Goal: Information Seeking & Learning: Learn about a topic

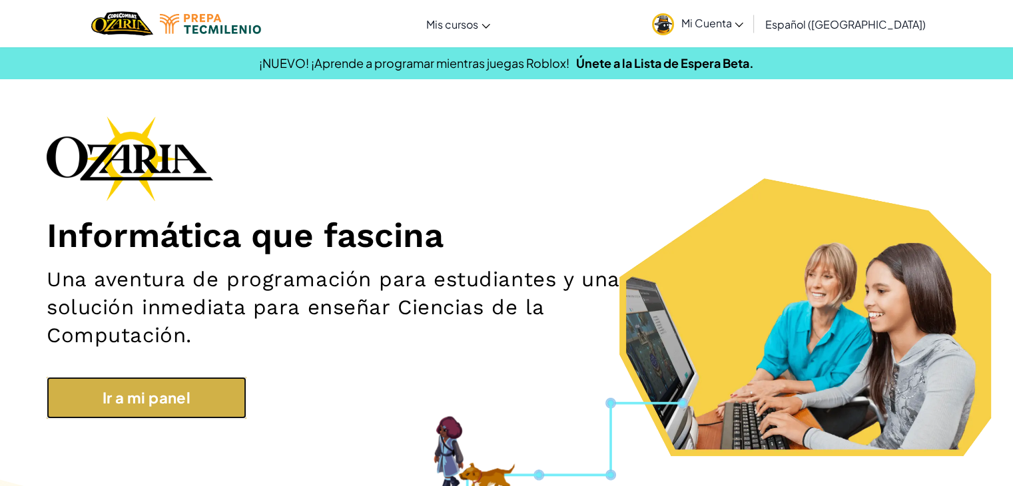
click at [144, 412] on link "Ir a mi panel" at bounding box center [147, 398] width 200 height 42
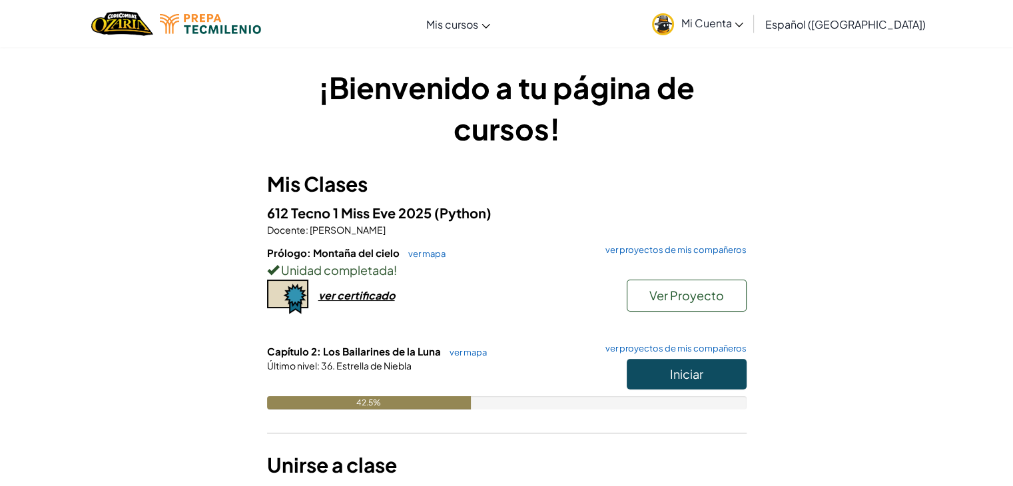
scroll to position [119, 0]
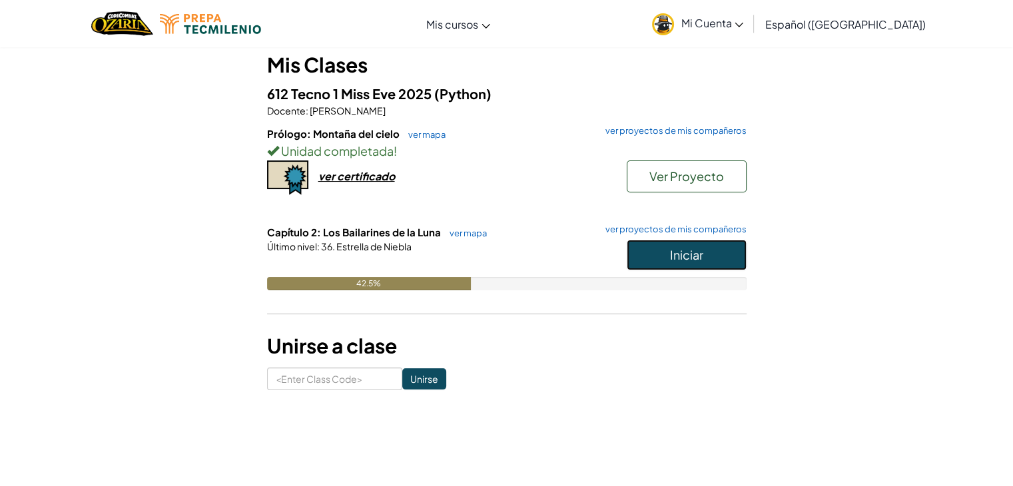
click at [704, 259] on button "Iniciar" at bounding box center [687, 255] width 120 height 31
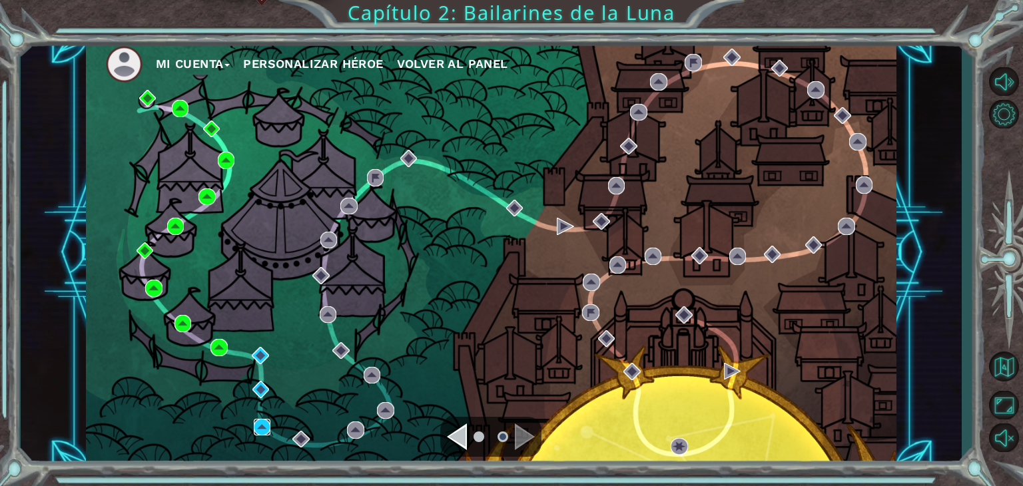
click at [264, 434] on img at bounding box center [262, 427] width 17 height 17
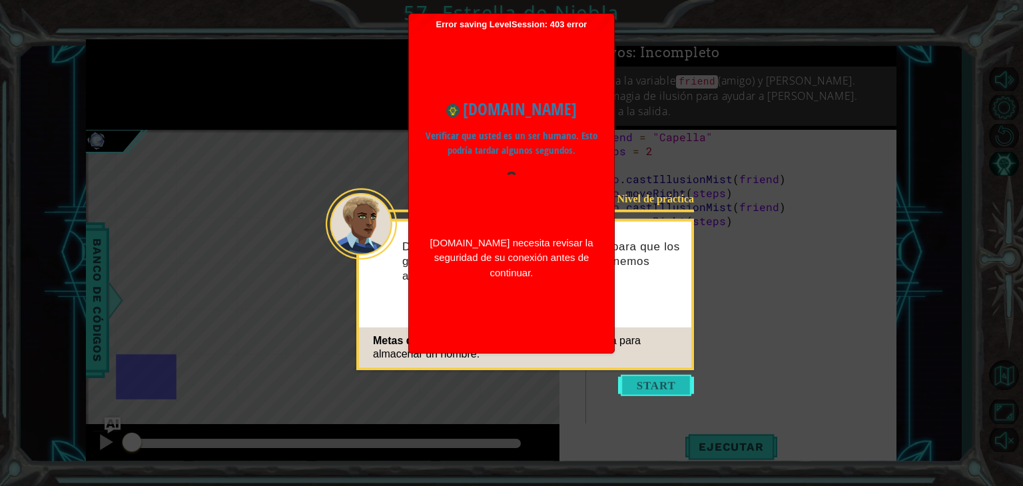
click at [662, 379] on button "Start" at bounding box center [656, 385] width 76 height 21
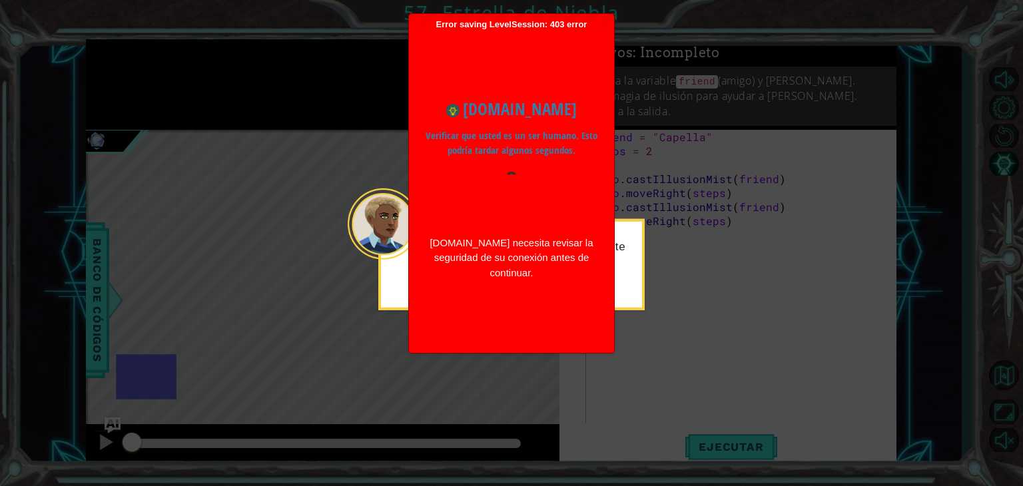
click at [622, 302] on div "Escribí algo de código para ayudarte a ocultar a [PERSON_NAME]." at bounding box center [511, 264] width 266 height 91
click at [401, 265] on div "Escribí algo de código para ayudarte a ocultar a [PERSON_NAME]." at bounding box center [511, 259] width 261 height 67
